Goal: Transaction & Acquisition: Purchase product/service

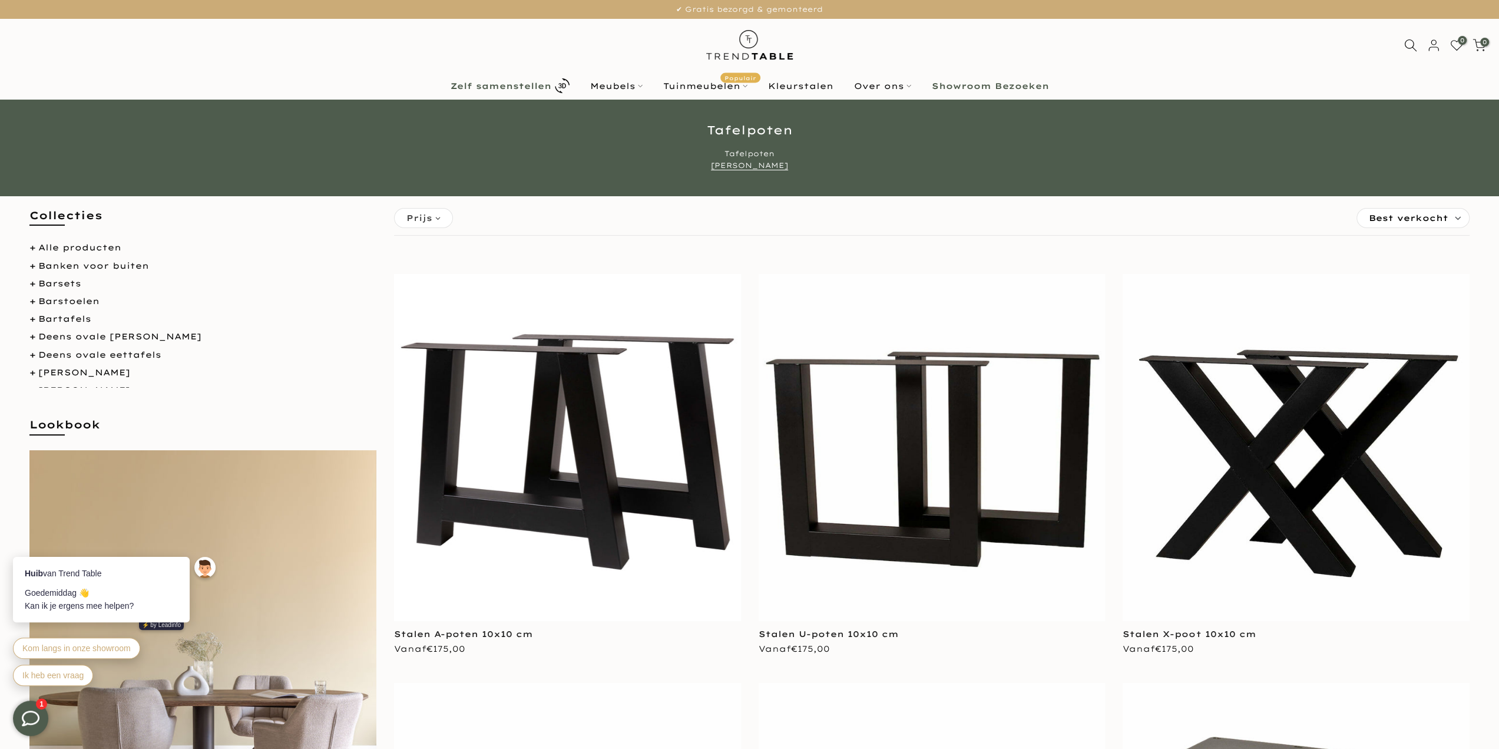
click at [542, 84] on b "Zelf samenstellen" at bounding box center [501, 86] width 101 height 8
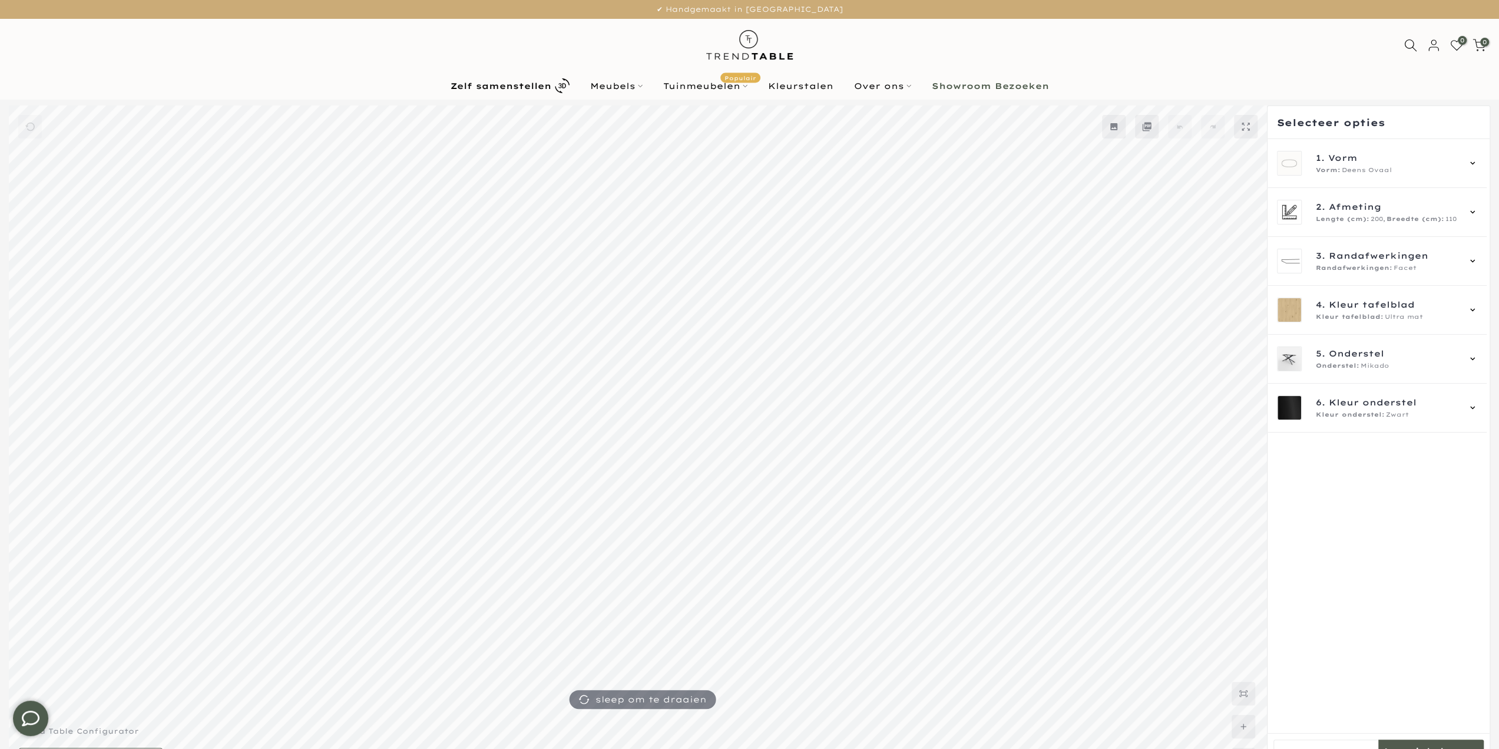
scroll to position [32, 0]
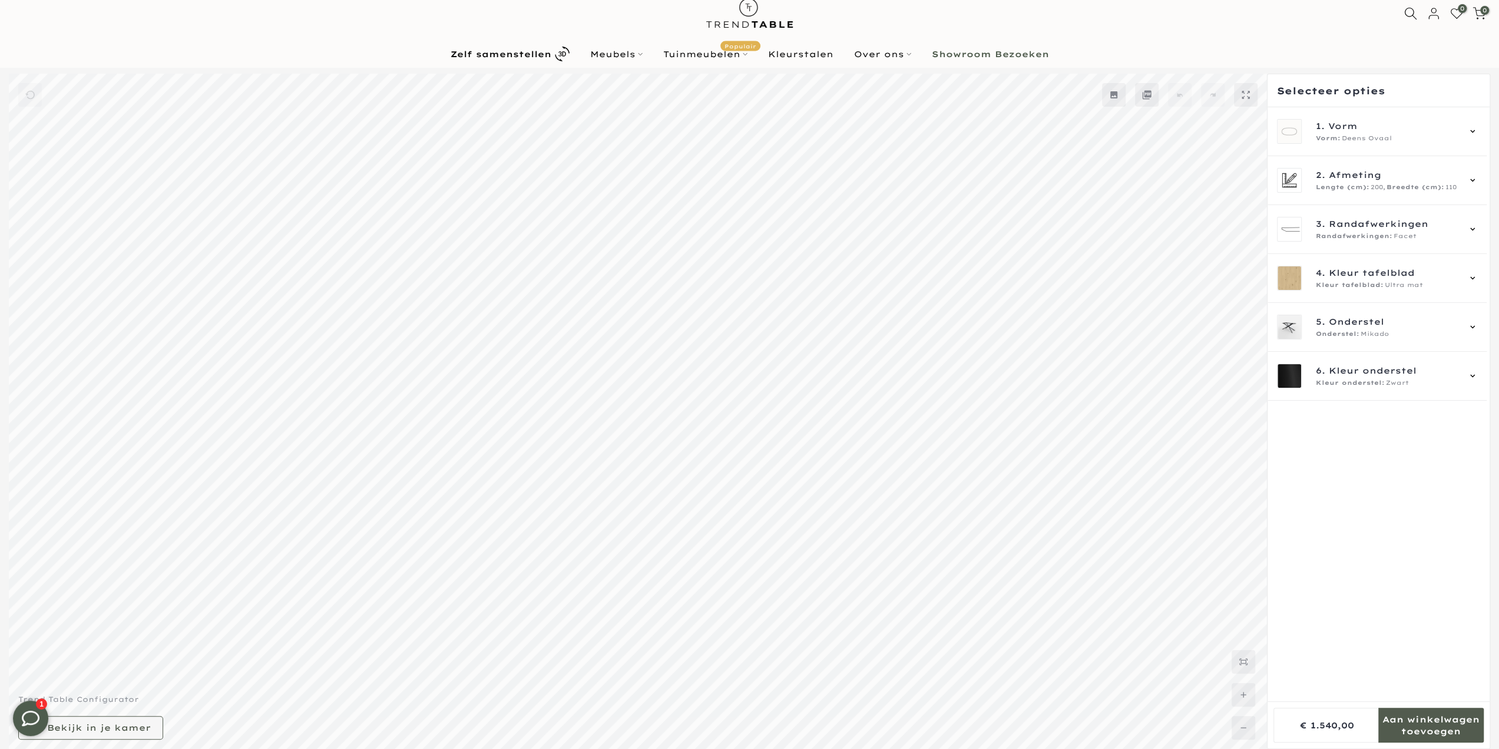
click at [152, 728] on mmq-button at bounding box center [90, 728] width 145 height 24
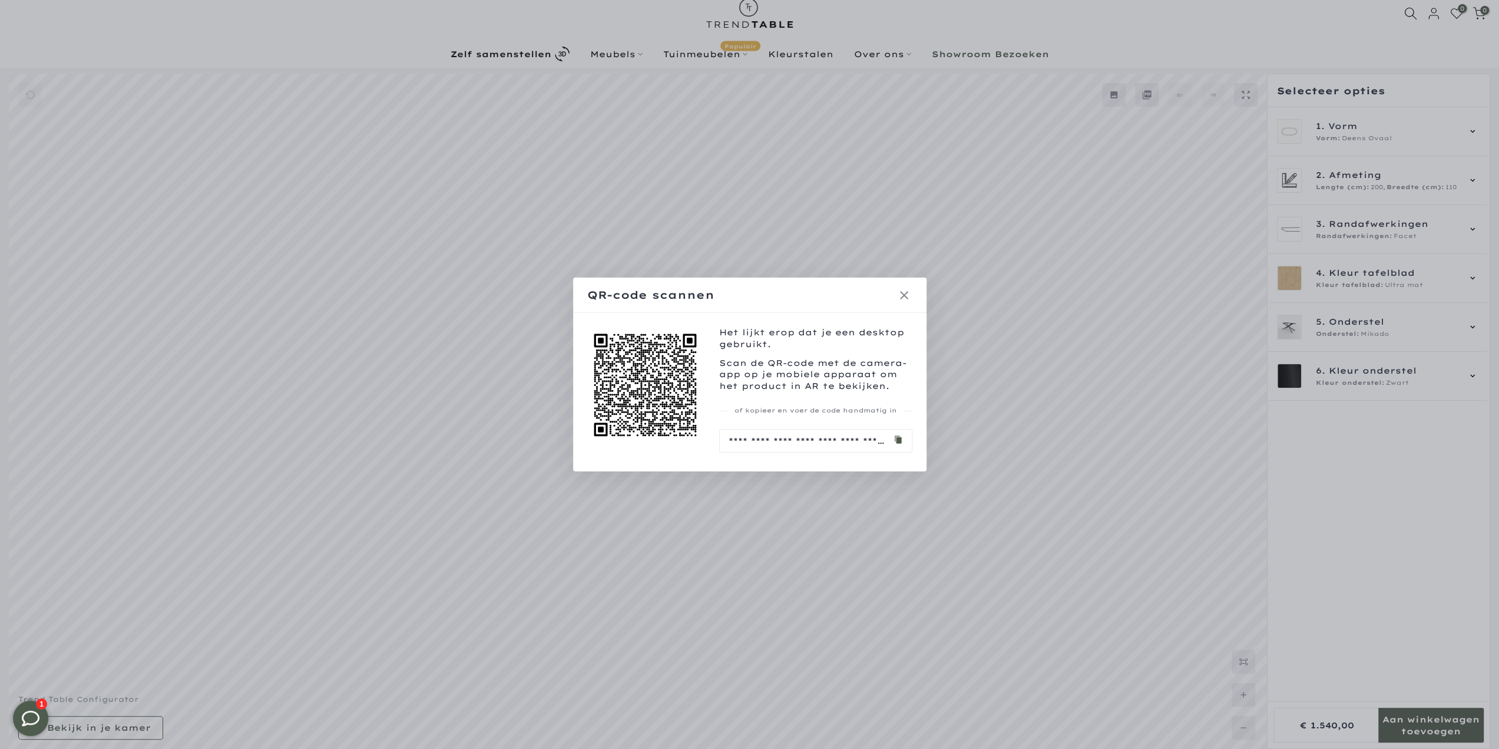
click at [909, 290] on icon at bounding box center [904, 295] width 14 height 14
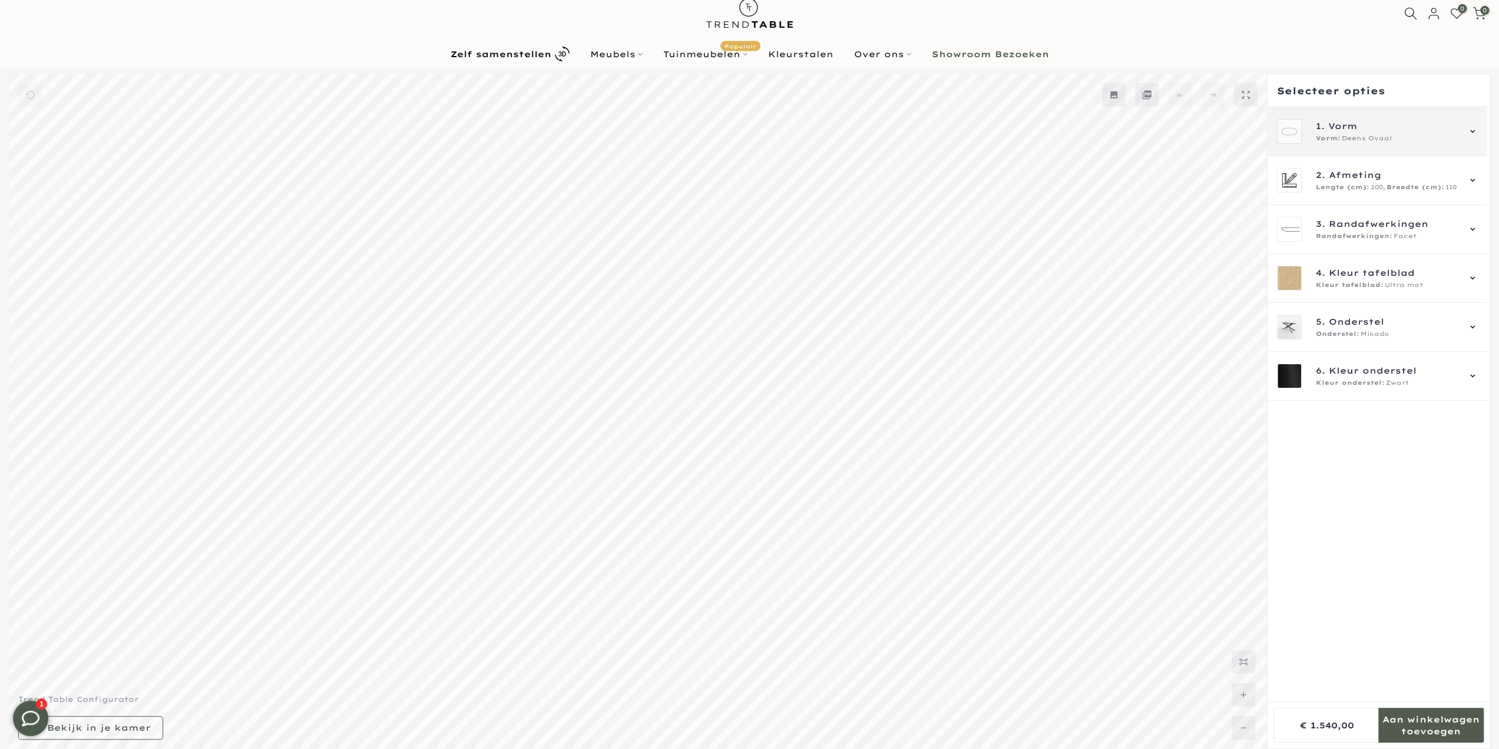
click at [1337, 148] on div "1. Vorm Vorm: Deens Ovaal" at bounding box center [1376, 131] width 219 height 49
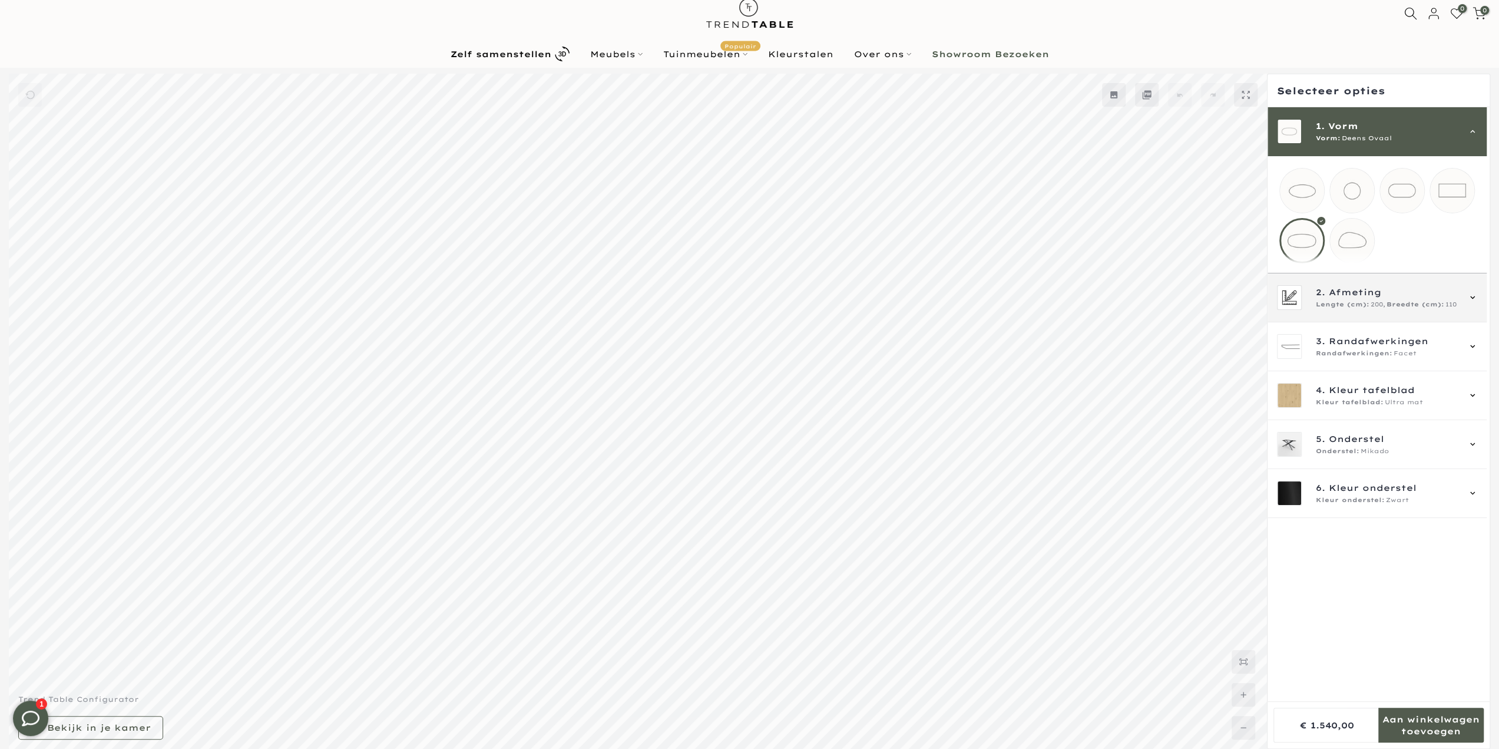
click at [1343, 299] on span "Afmeting" at bounding box center [1355, 292] width 52 height 13
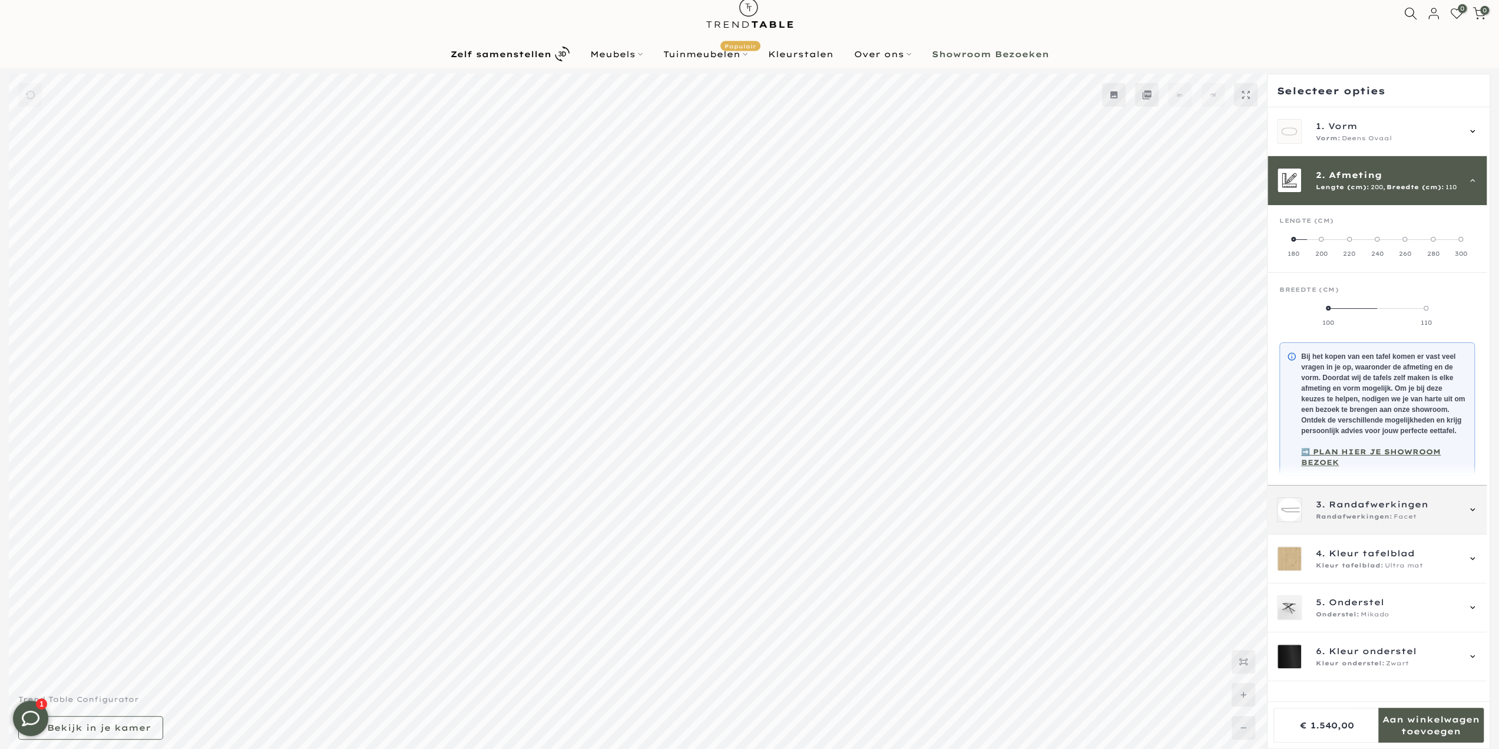
click at [1329, 511] on span "Randafwerkingen" at bounding box center [1379, 504] width 100 height 13
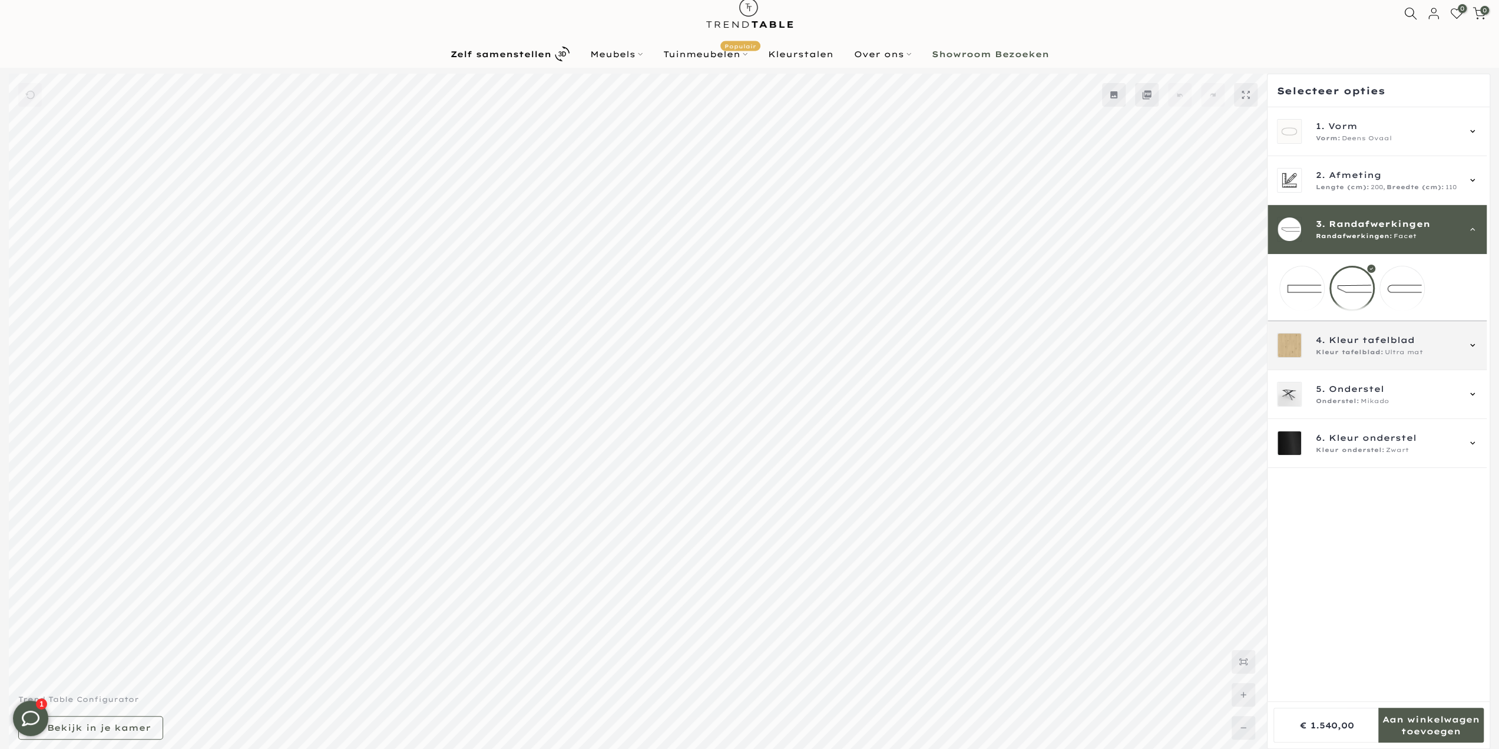
click at [1310, 355] on div "4. Kleur tafelblad Kleur tafelblad: Ultra mat" at bounding box center [1377, 345] width 200 height 25
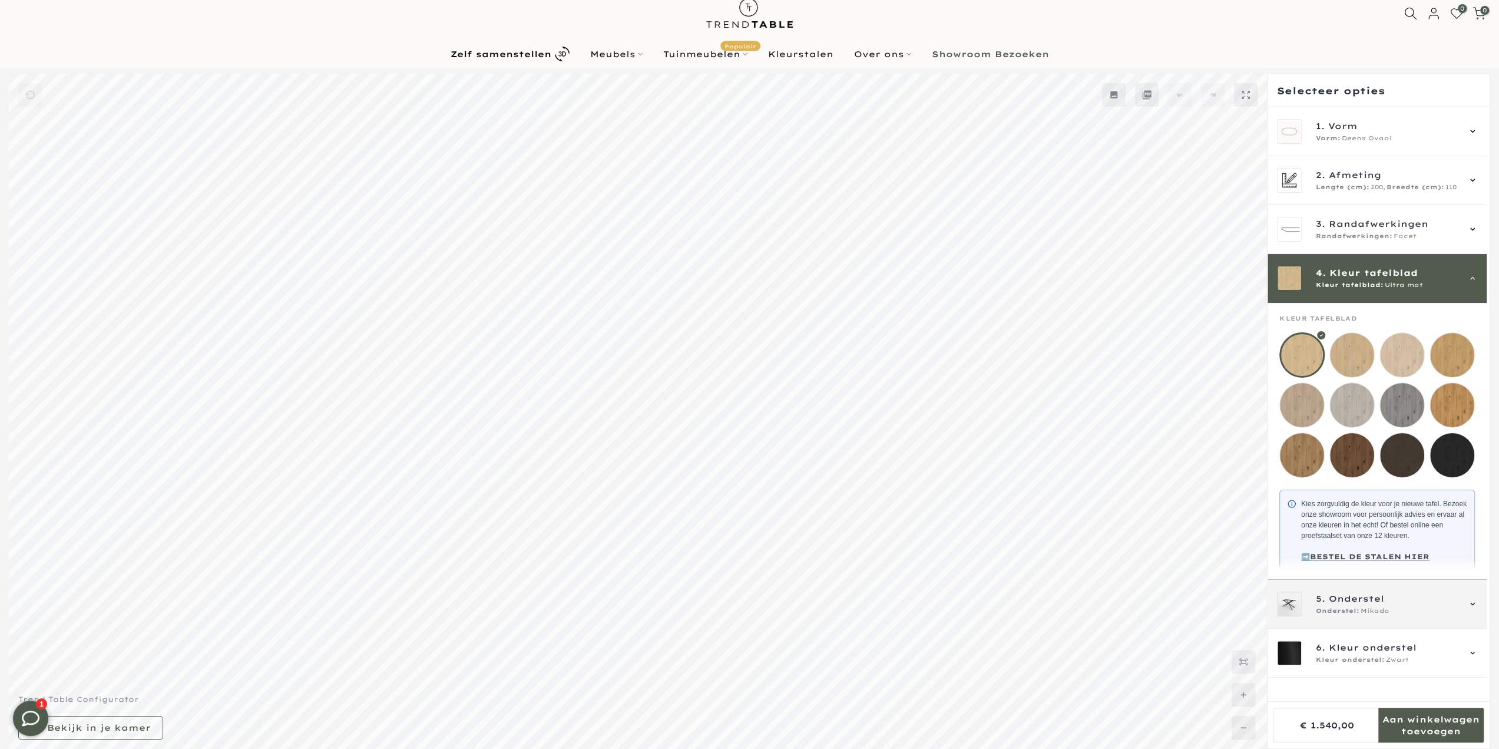
click at [1333, 615] on span "Onderstel:" at bounding box center [1338, 610] width 44 height 9
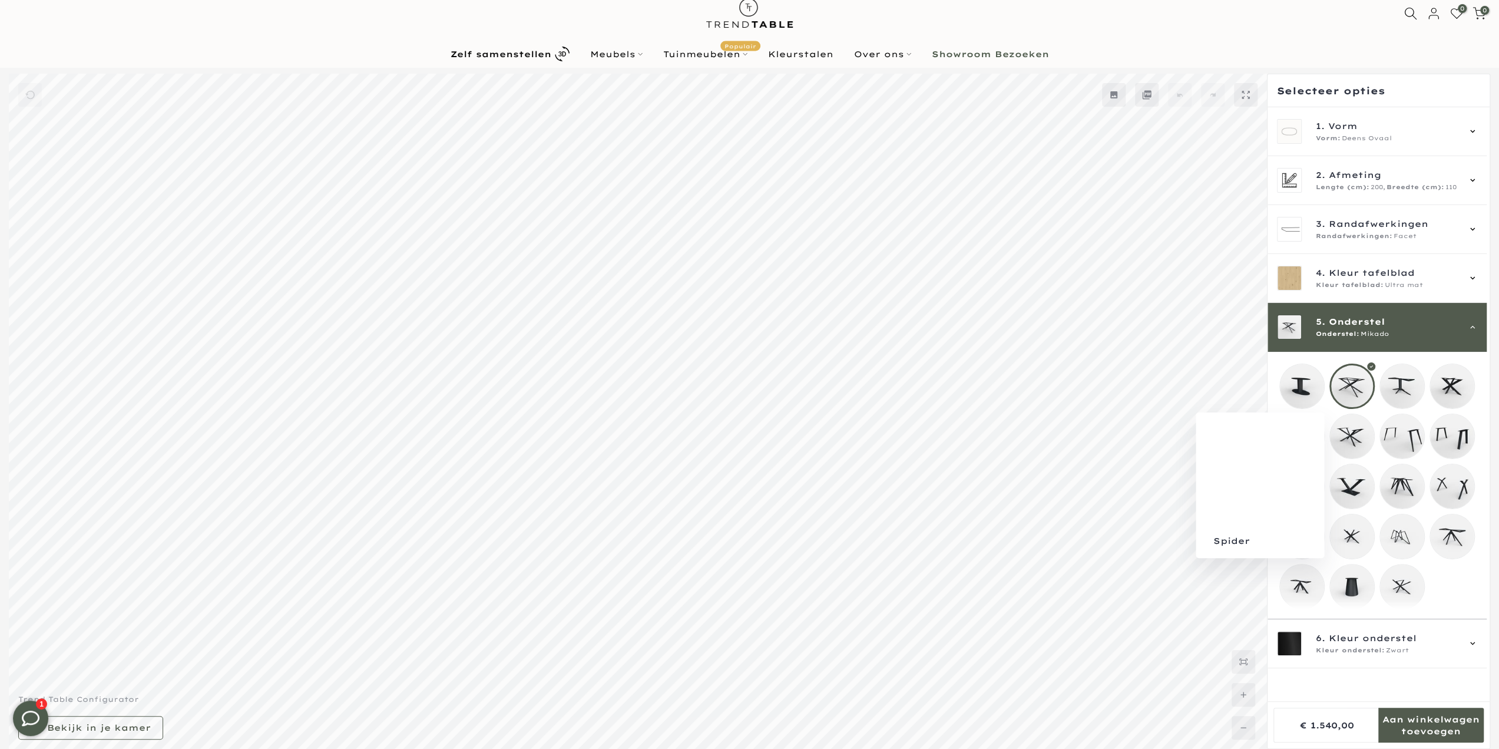
click at [1336, 448] on mmq-loader at bounding box center [1352, 436] width 44 height 44
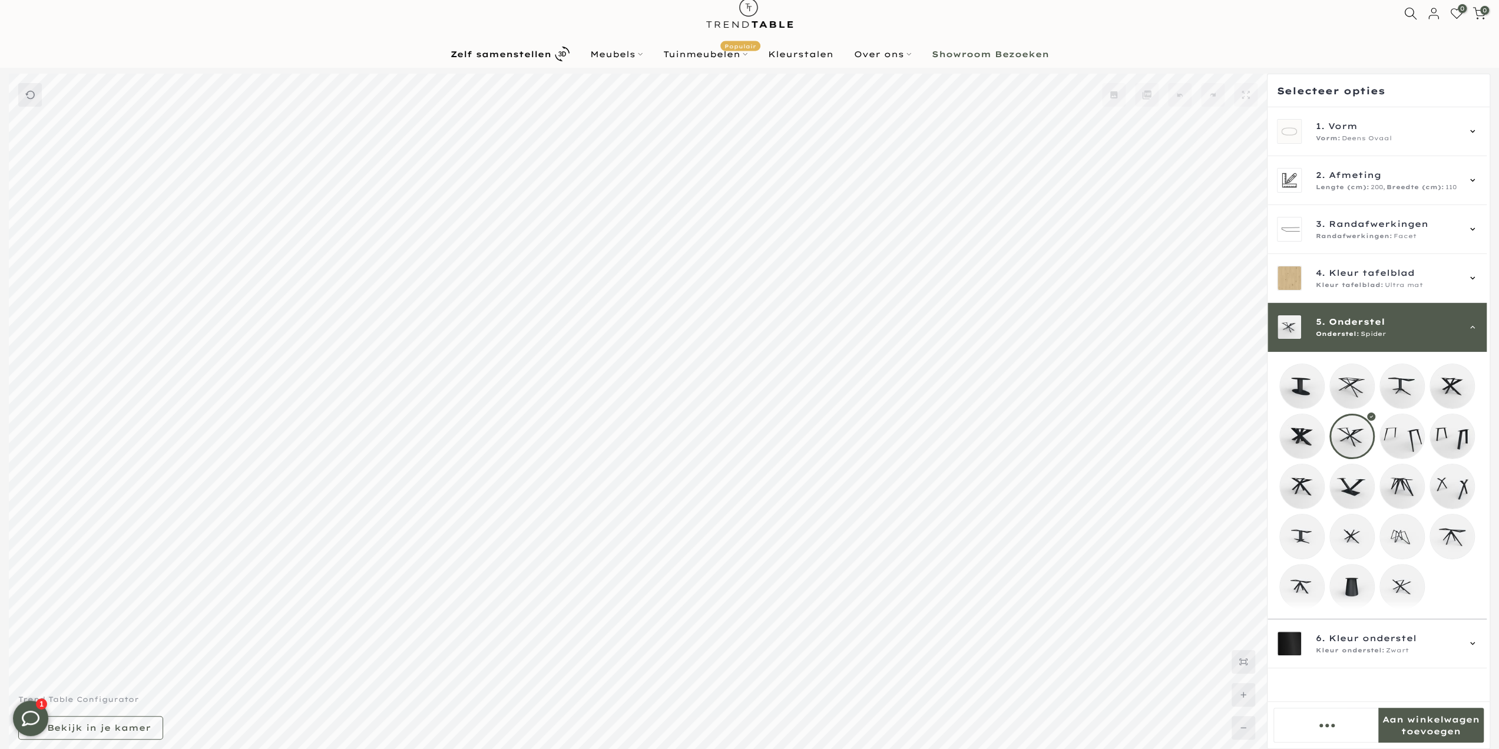
click at [1350, 486] on mmq-loader at bounding box center [1352, 486] width 44 height 44
click at [1397, 494] on mmq-loader at bounding box center [1402, 486] width 44 height 44
click at [1347, 283] on span "Kleur tafelblad:" at bounding box center [1350, 284] width 68 height 9
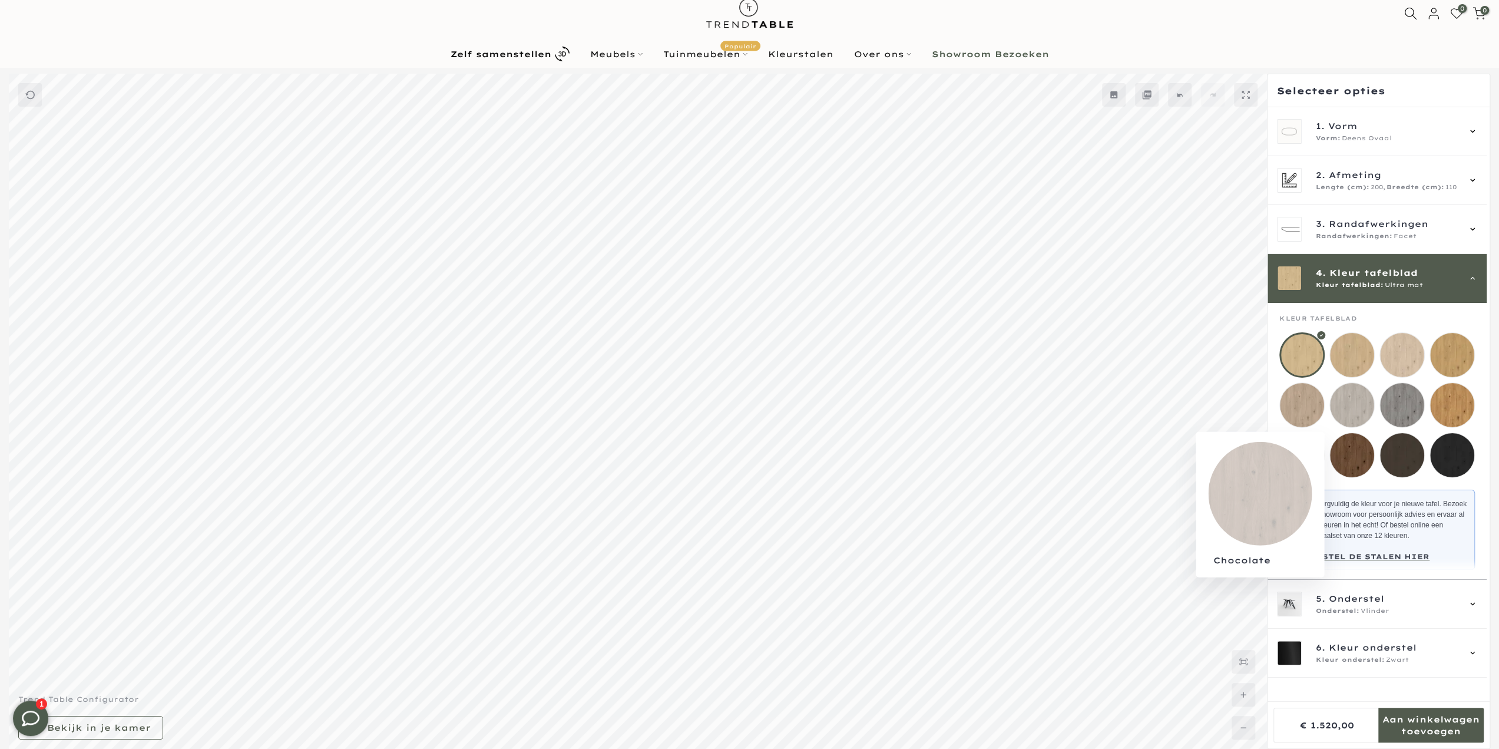
click at [1362, 465] on mmq-loader at bounding box center [1352, 455] width 44 height 44
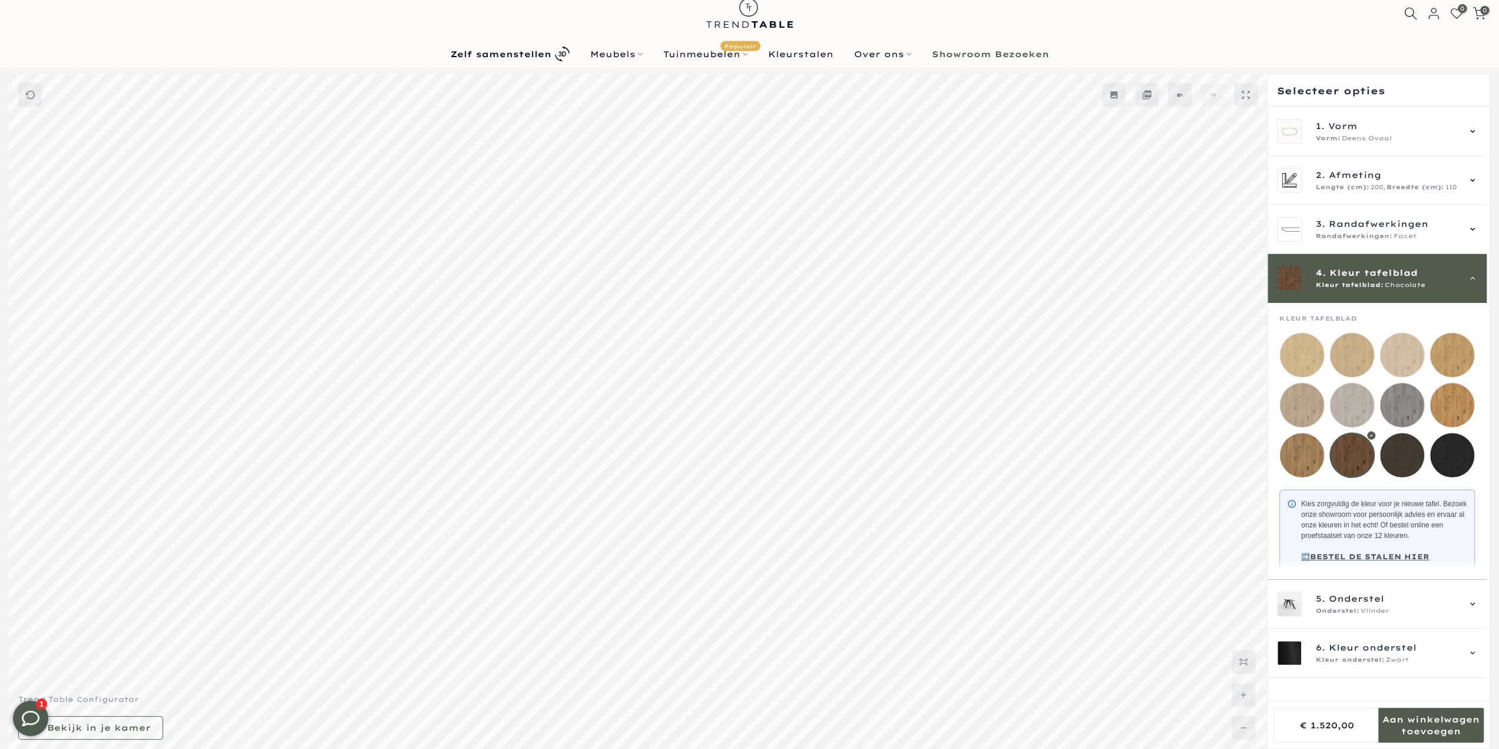
click at [1456, 456] on mmq-loader at bounding box center [1452, 455] width 44 height 44
click at [1331, 222] on span "Randafwerkingen" at bounding box center [1379, 223] width 100 height 13
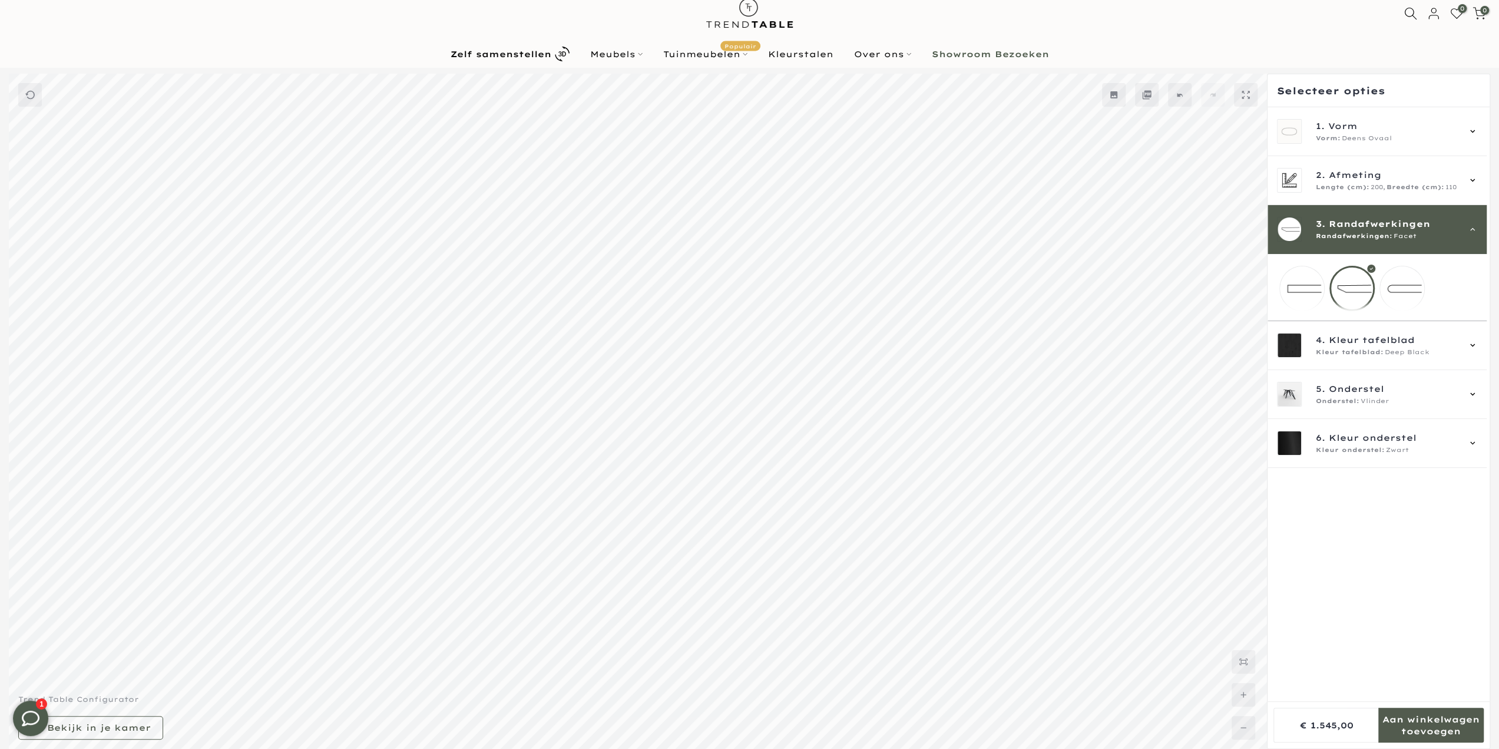
click at [1399, 289] on mmq-loader at bounding box center [1402, 288] width 44 height 44
click at [1299, 297] on mmq-loader at bounding box center [1302, 288] width 44 height 44
